Goal: Task Accomplishment & Management: Complete application form

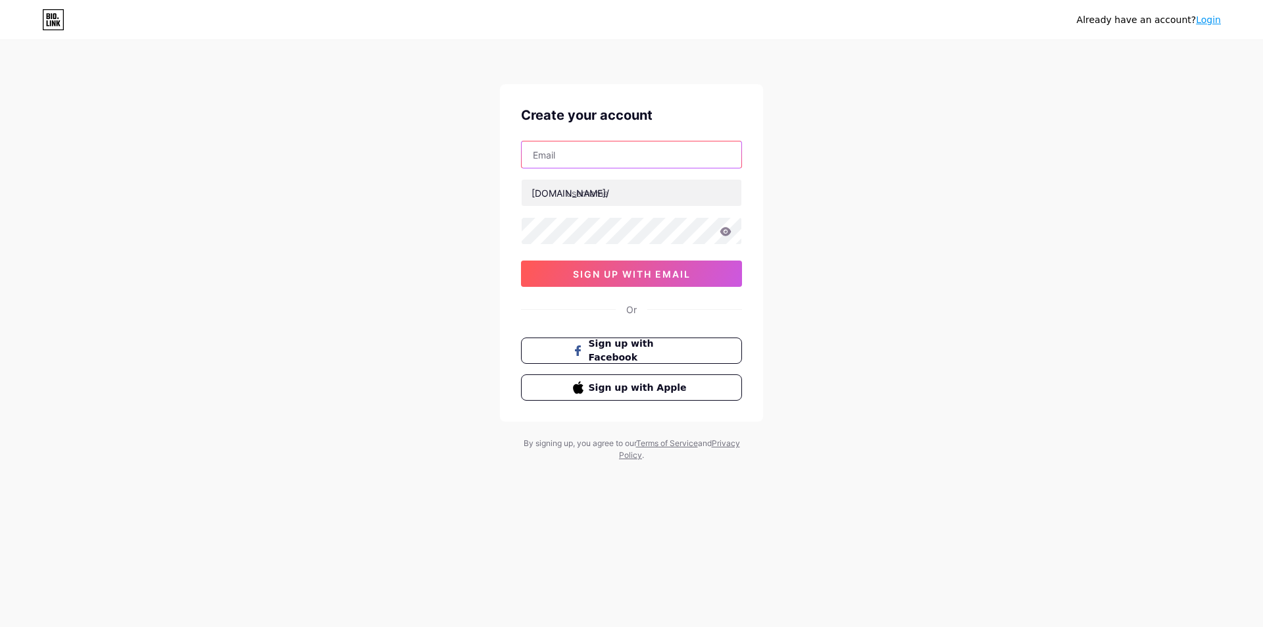
drag, startPoint x: 597, startPoint y: 158, endPoint x: 596, endPoint y: 207, distance: 49.3
click at [597, 160] on input "text" at bounding box center [632, 154] width 220 height 26
click at [574, 145] on input "text" at bounding box center [632, 154] width 220 height 26
type input "F"
click at [590, 190] on input "text" at bounding box center [632, 193] width 220 height 26
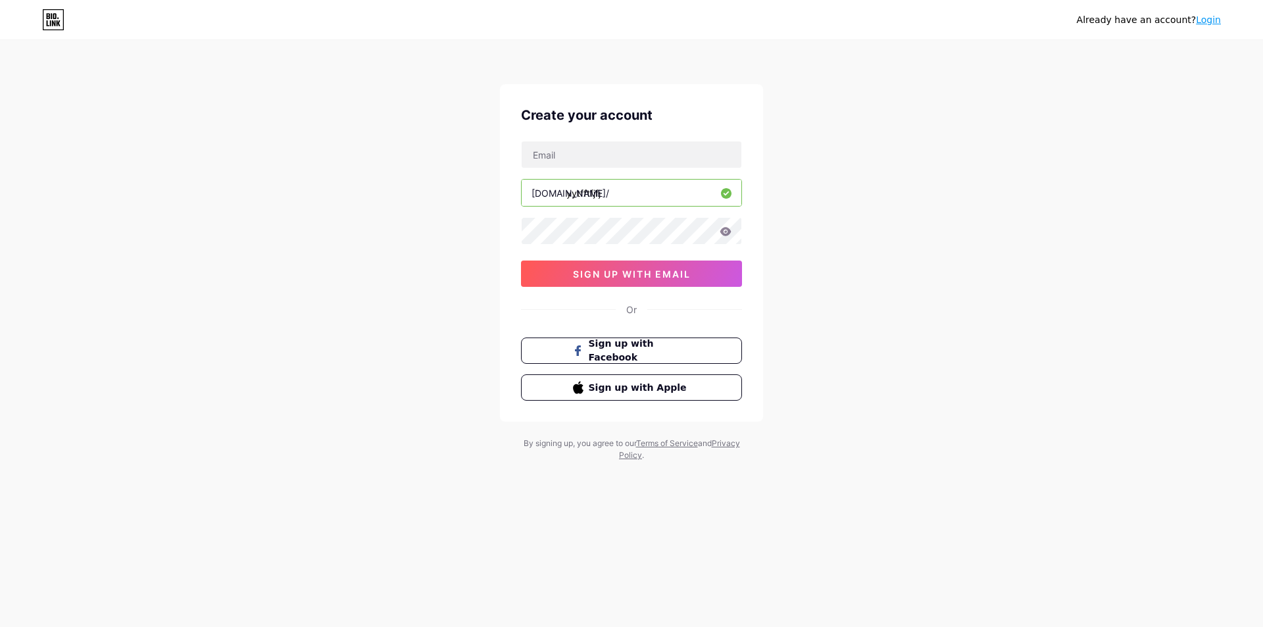
type input "yytfftfjfj"
click at [585, 157] on input "text" at bounding box center [632, 154] width 220 height 26
paste input "/[DOMAIN_NAME]"
click at [607, 282] on button "sign up with email" at bounding box center [631, 273] width 221 height 26
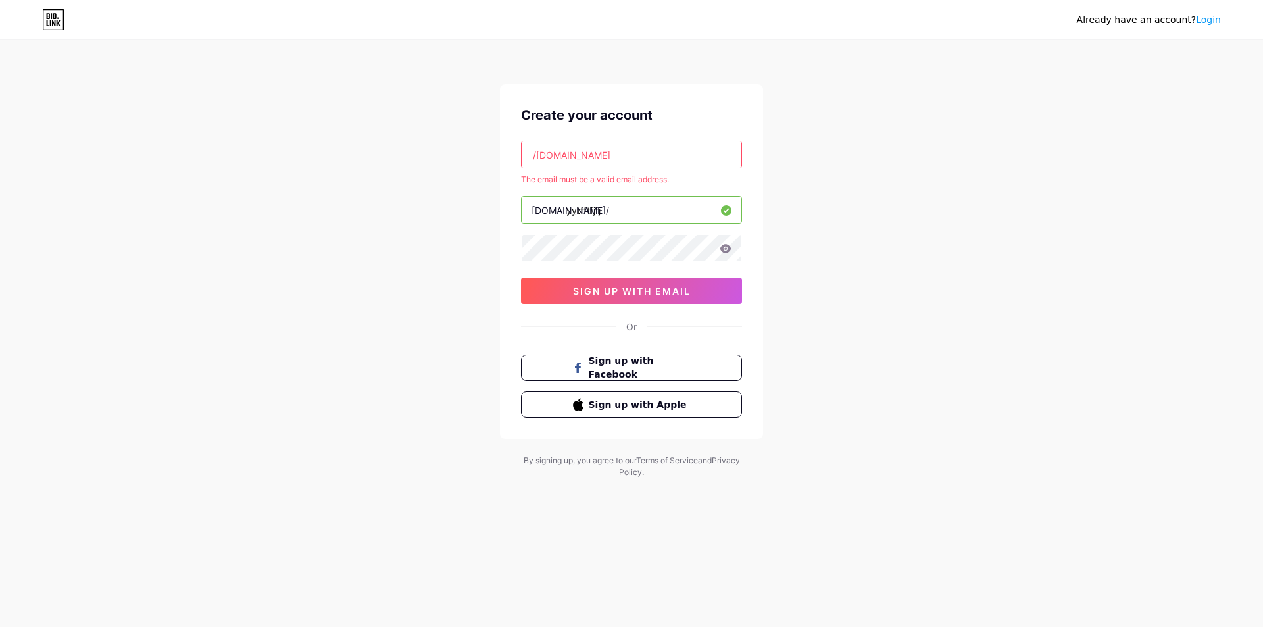
click at [578, 157] on input "/[DOMAIN_NAME]" at bounding box center [632, 154] width 220 height 26
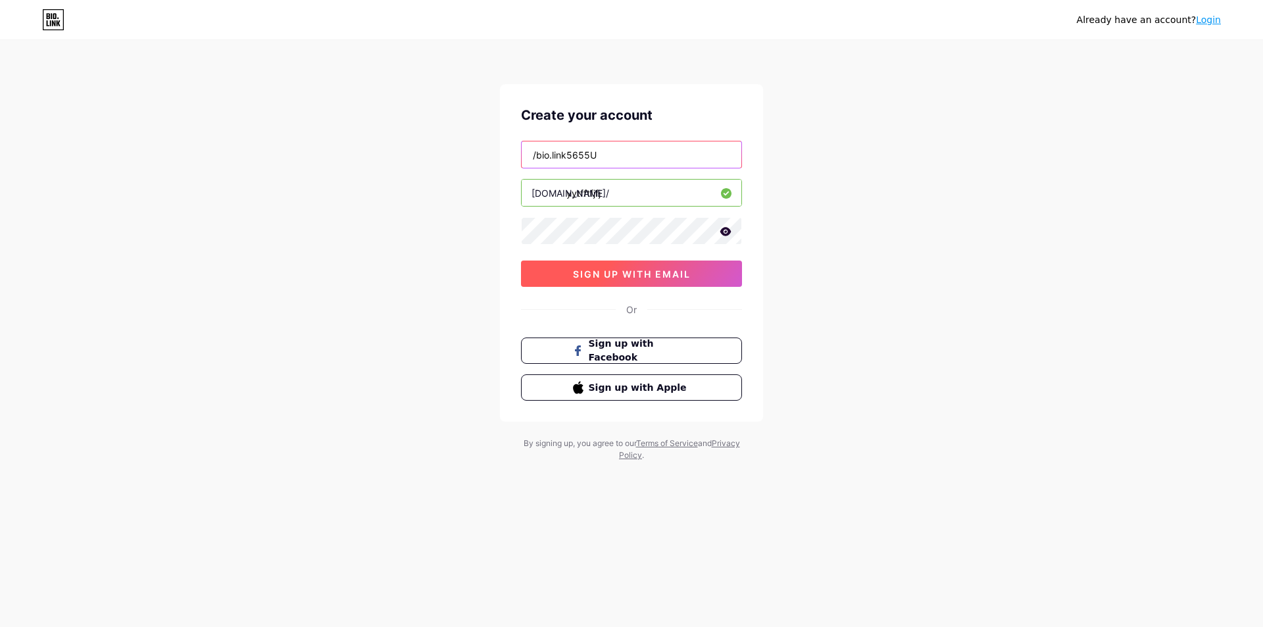
type input "/bio.link5655U"
click at [628, 269] on span "sign up with email" at bounding box center [632, 273] width 118 height 11
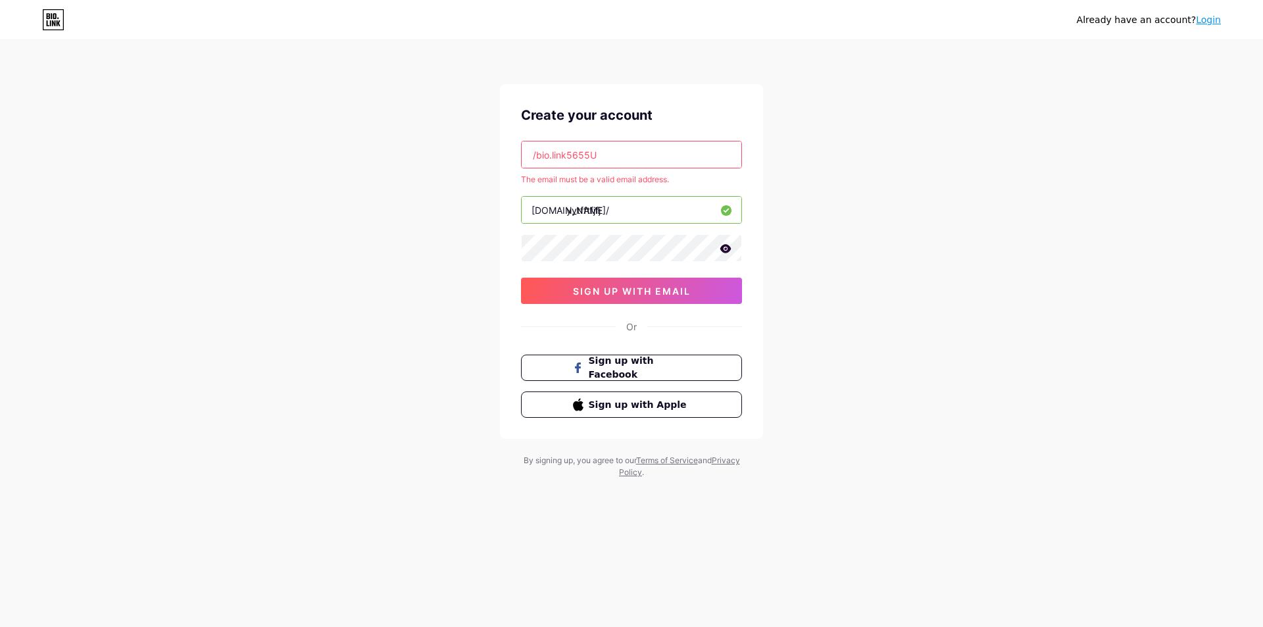
click at [563, 159] on input "/bio.link5655U" at bounding box center [632, 154] width 220 height 26
click at [637, 147] on input "text" at bounding box center [632, 154] width 220 height 26
click at [698, 368] on button "Sign up with Facebook" at bounding box center [631, 368] width 224 height 27
